Goal: Go to known website: Go to known website

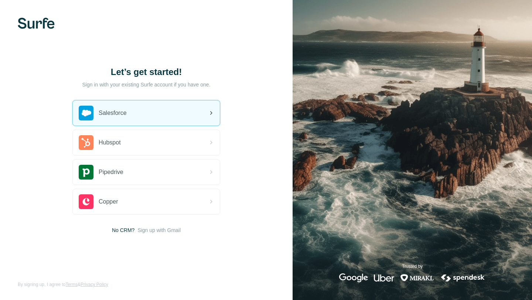
click at [126, 113] on span "Salesforce" at bounding box center [113, 113] width 28 height 9
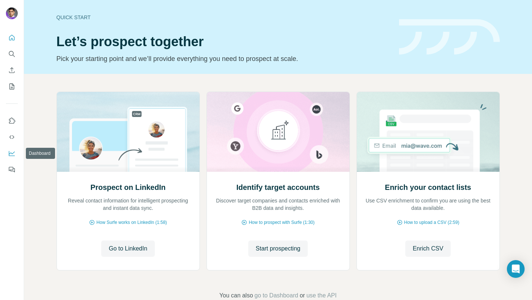
click at [11, 151] on icon "Dashboard" at bounding box center [11, 153] width 7 height 7
